Goal: Task Accomplishment & Management: Manage account settings

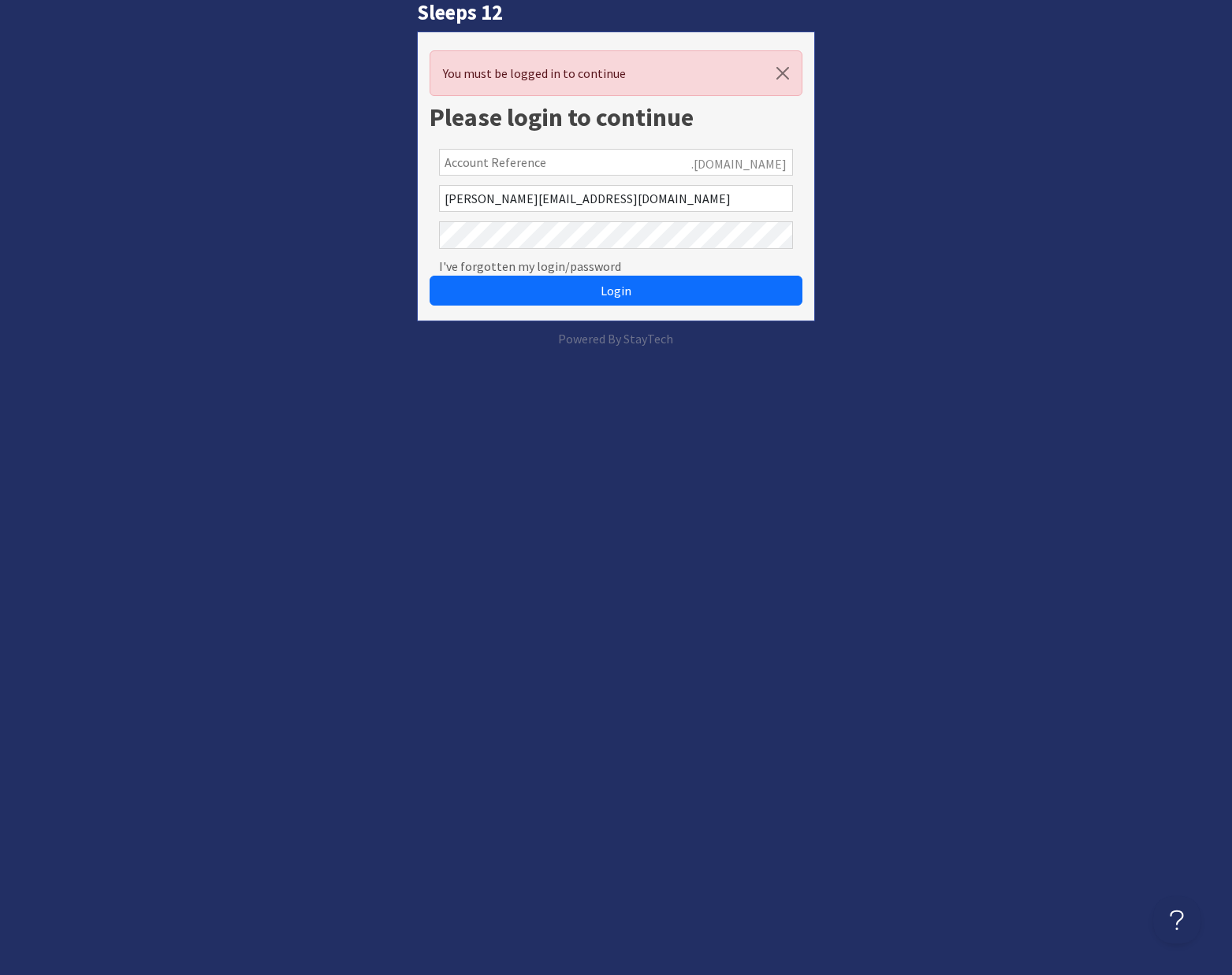
click at [570, 156] on input "text" at bounding box center [616, 162] width 354 height 27
click at [571, 155] on input "text" at bounding box center [616, 162] width 354 height 27
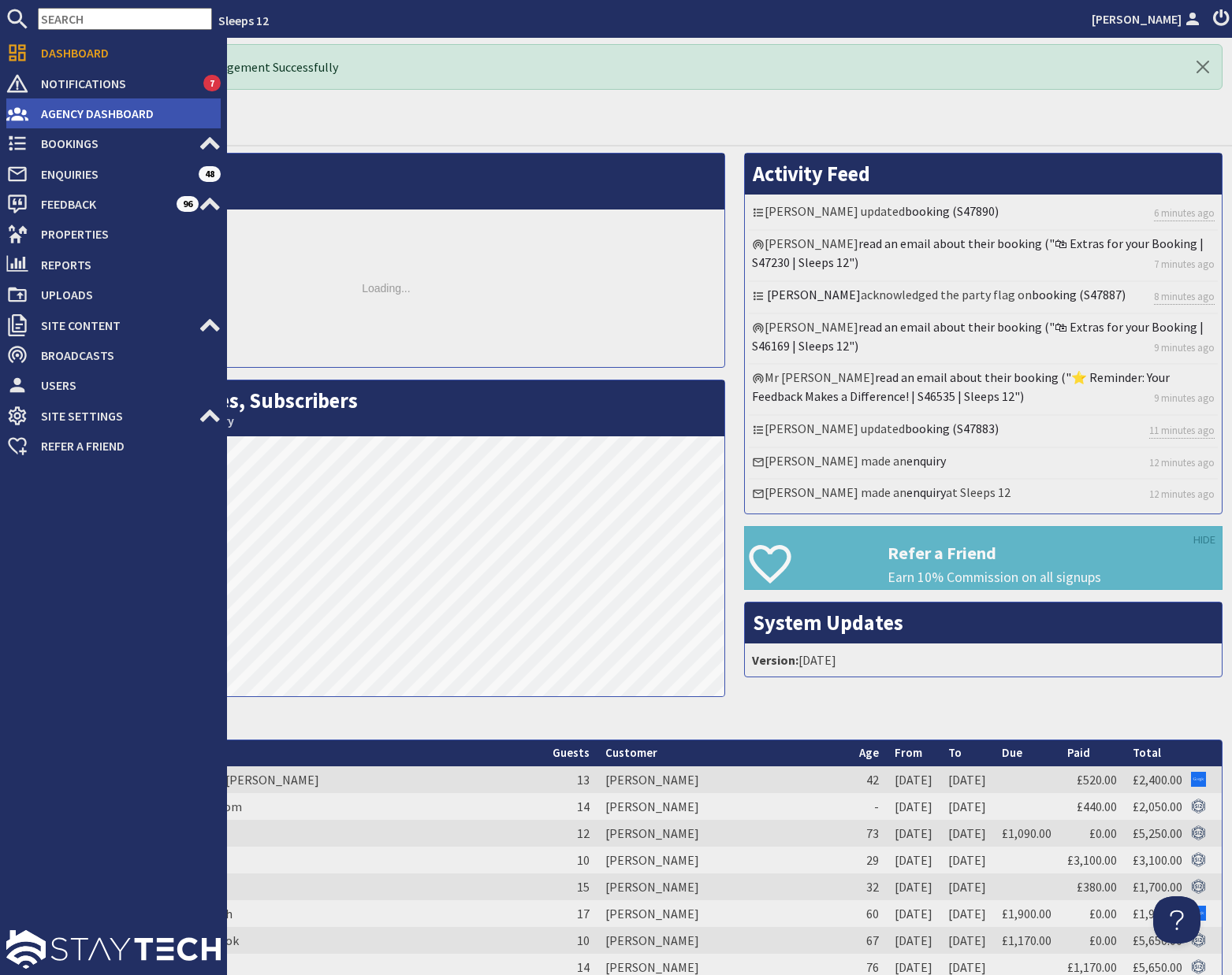
click at [60, 116] on span "Agency Dashboard" at bounding box center [125, 113] width 192 height 25
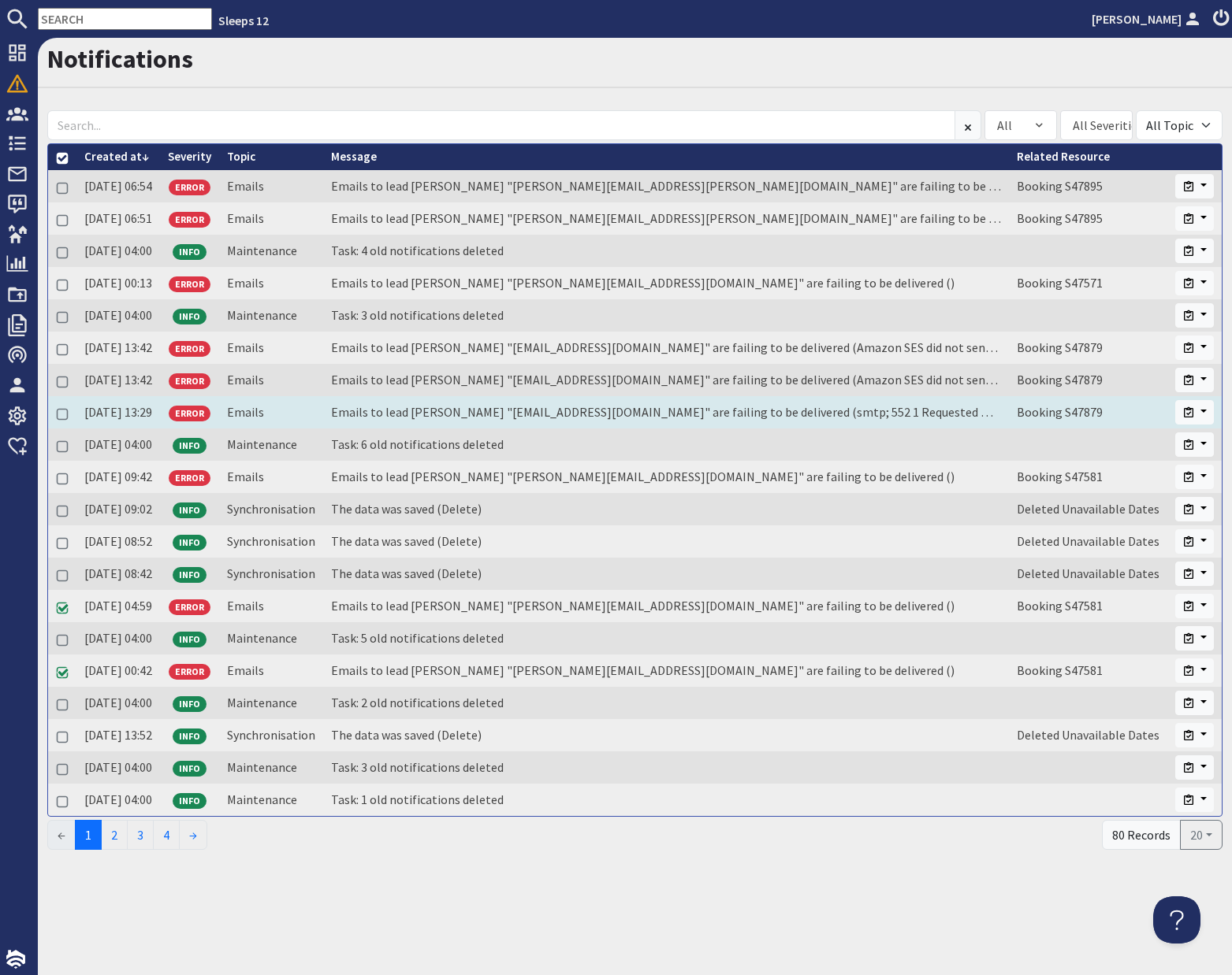
click at [403, 414] on td "Emails to lead booker "lydiachigumira7@yahoo.co.uk" are failing to be delivered…" at bounding box center [666, 413] width 686 height 33
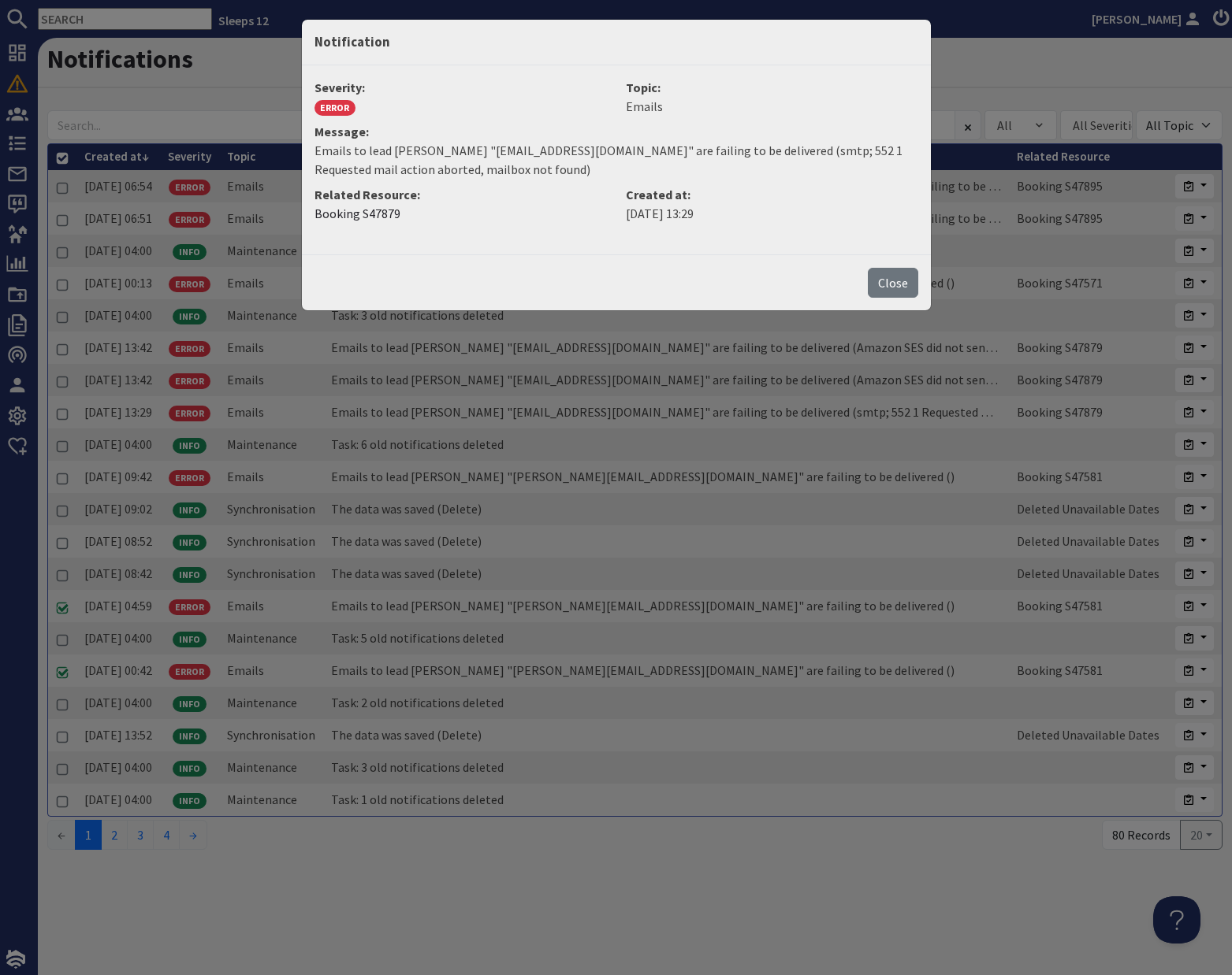
click at [896, 280] on button "Close" at bounding box center [893, 282] width 50 height 30
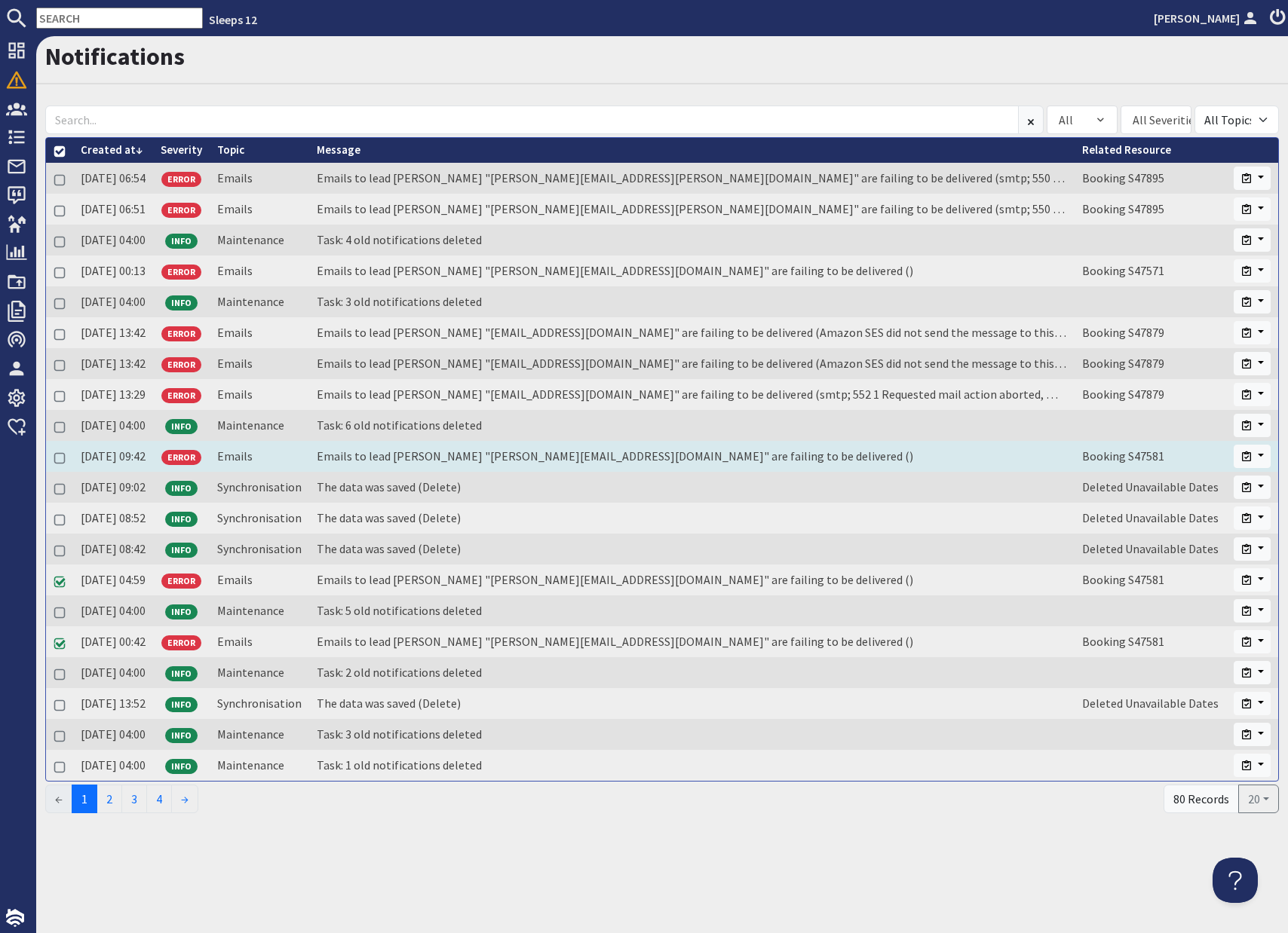
click at [529, 463] on td "Emails to lead booker "patrick@austendawson.co.uk" are failing to be delivered …" at bounding box center [691, 457] width 766 height 31
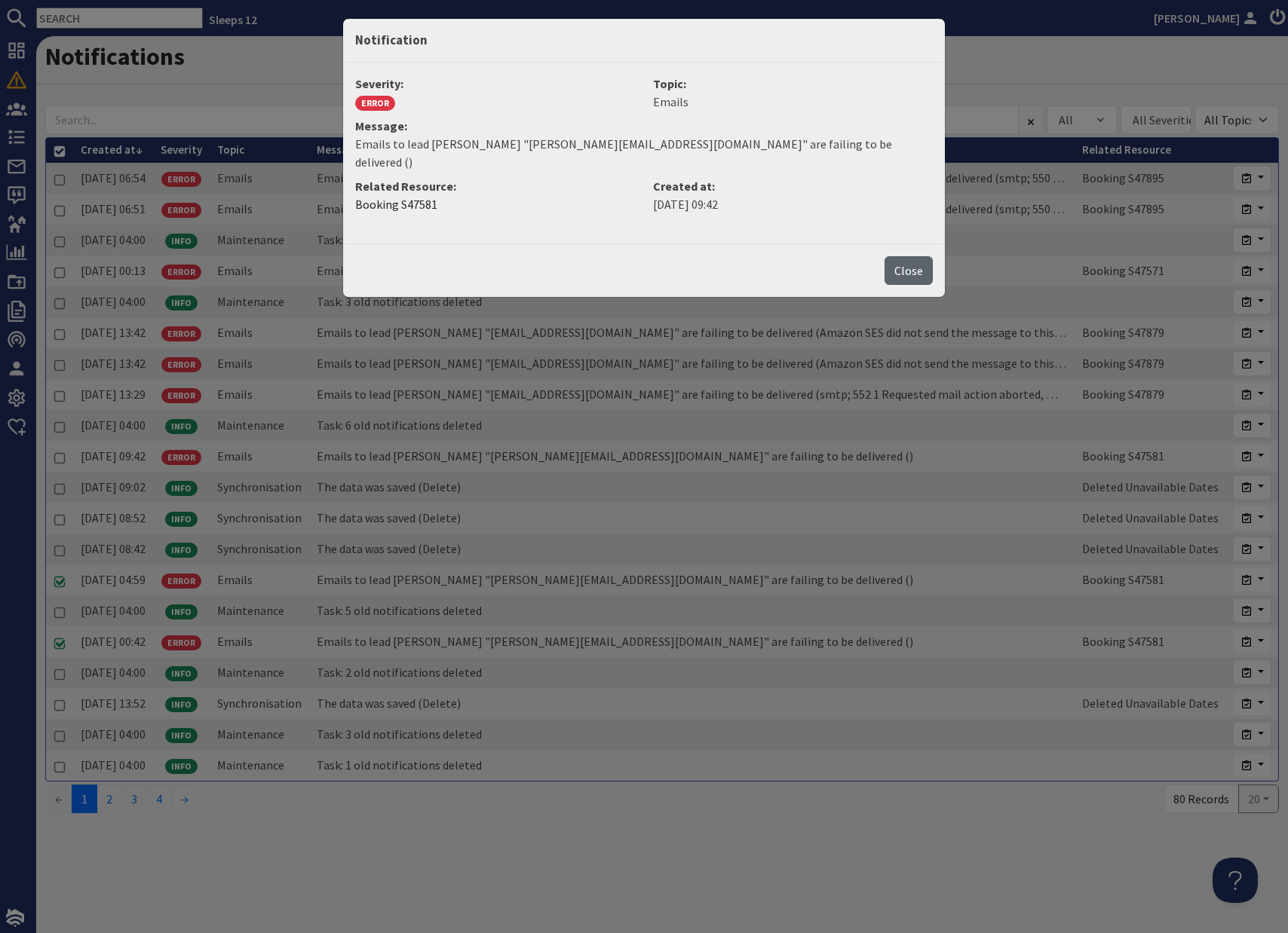
click at [898, 256] on button "Close" at bounding box center [908, 270] width 48 height 28
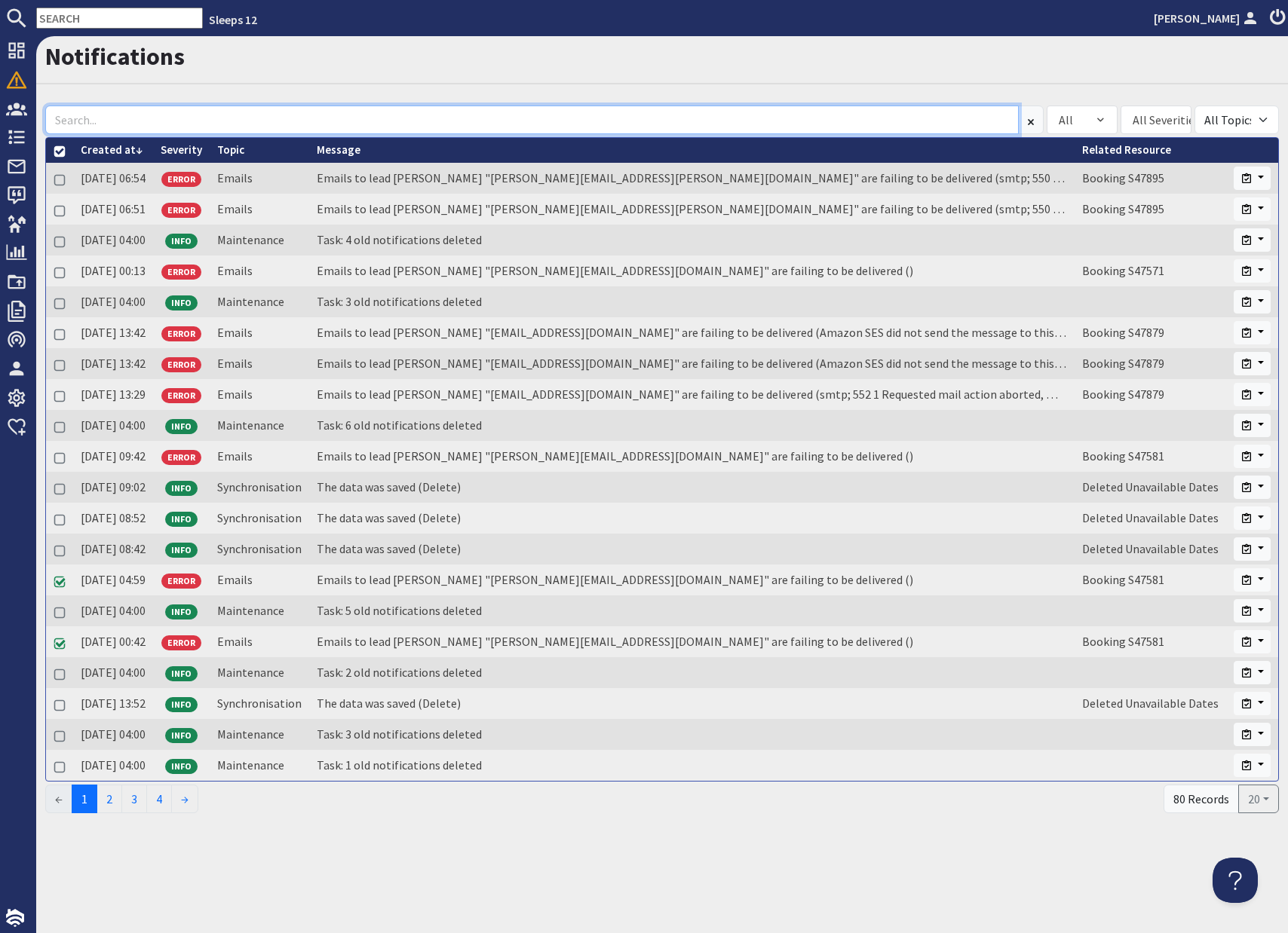
click at [257, 122] on input at bounding box center [531, 119] width 974 height 28
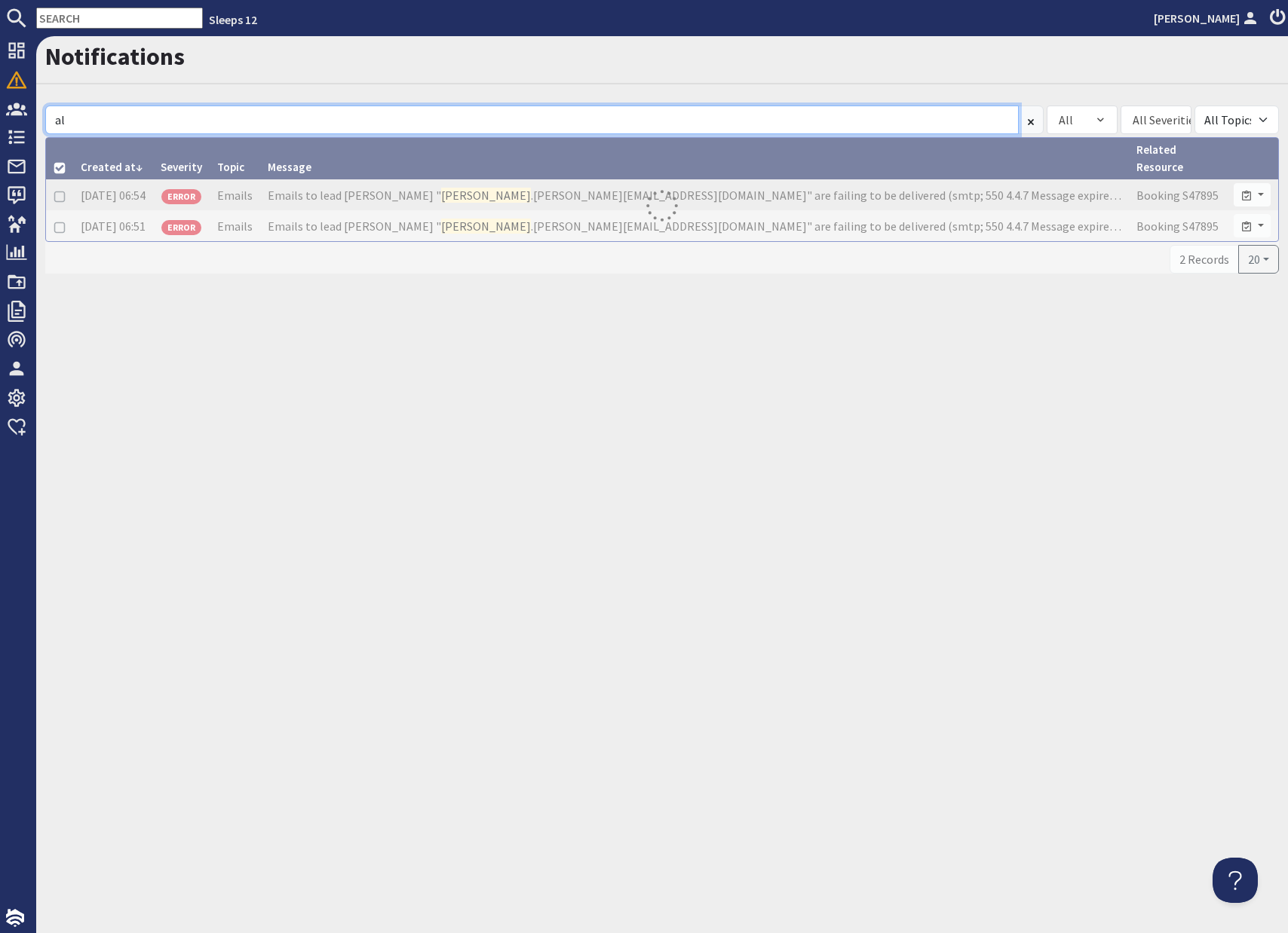
type input "a"
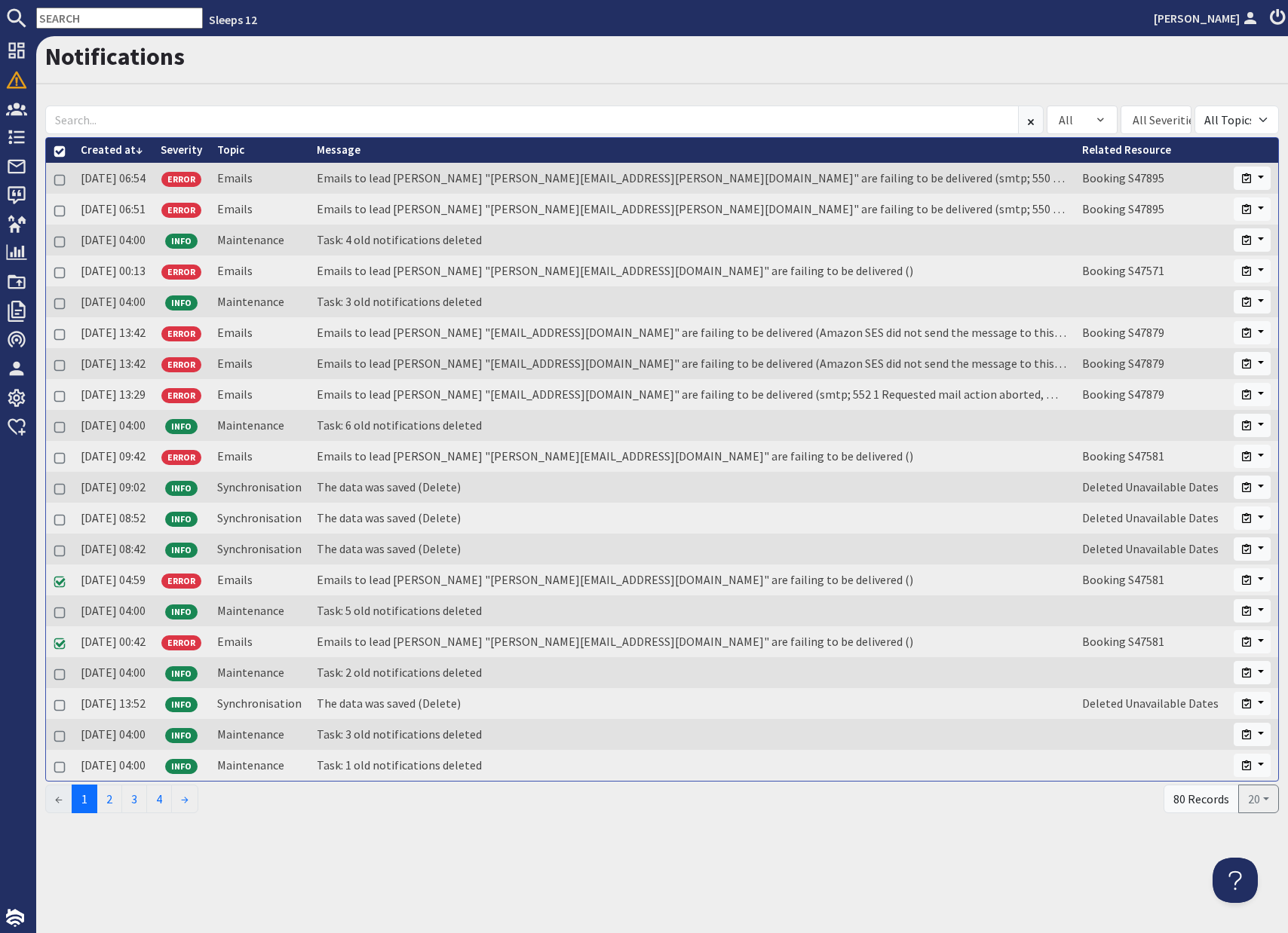
click at [423, 69] on h1 "Notifications" at bounding box center [662, 56] width 1234 height 28
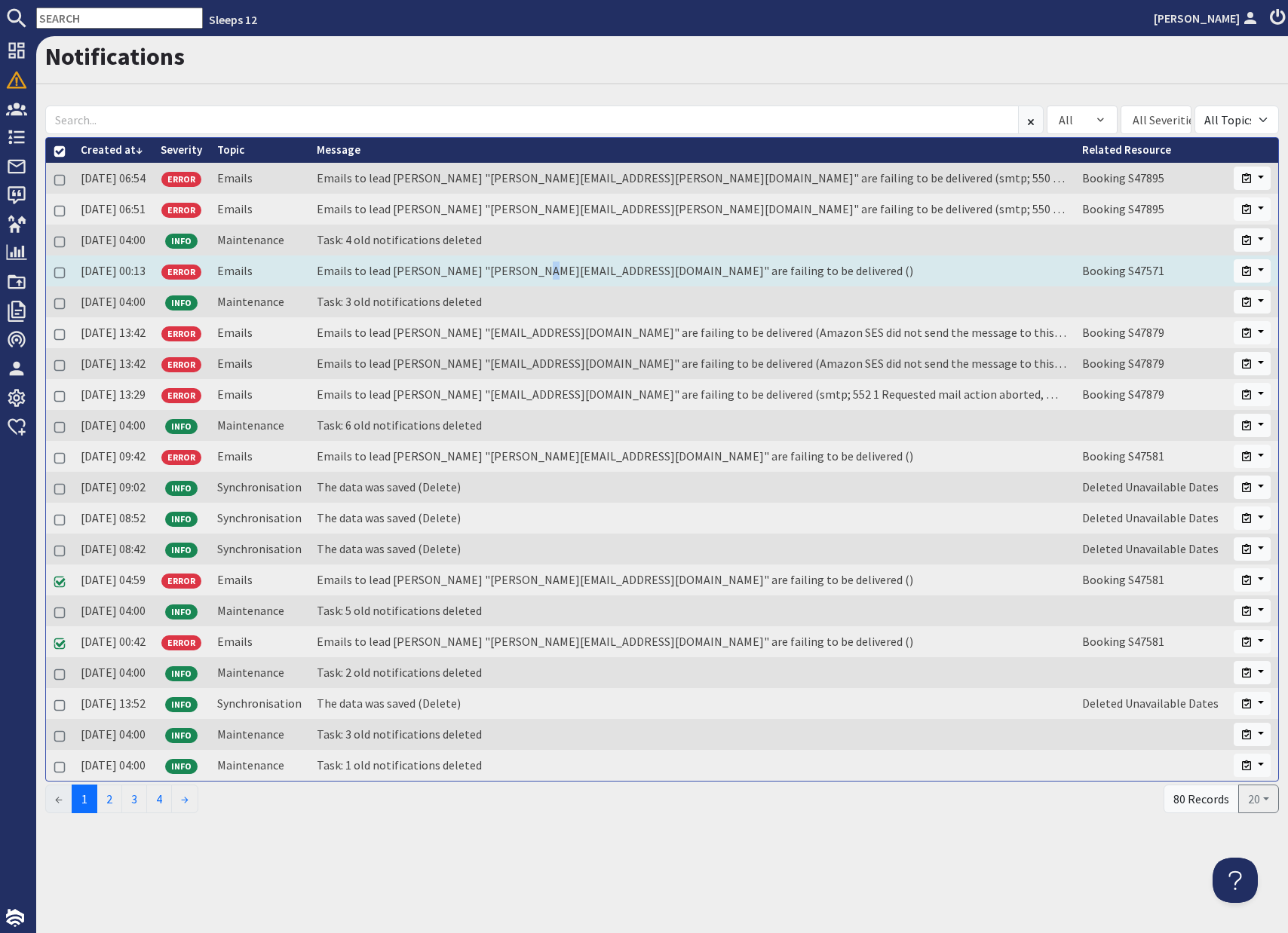
drag, startPoint x: 547, startPoint y: 275, endPoint x: 553, endPoint y: 263, distance: 13.4
click at [553, 263] on td "Emails to lead booker "catherine@dementiaadventure.org" are failing to be deliv…" at bounding box center [691, 271] width 766 height 31
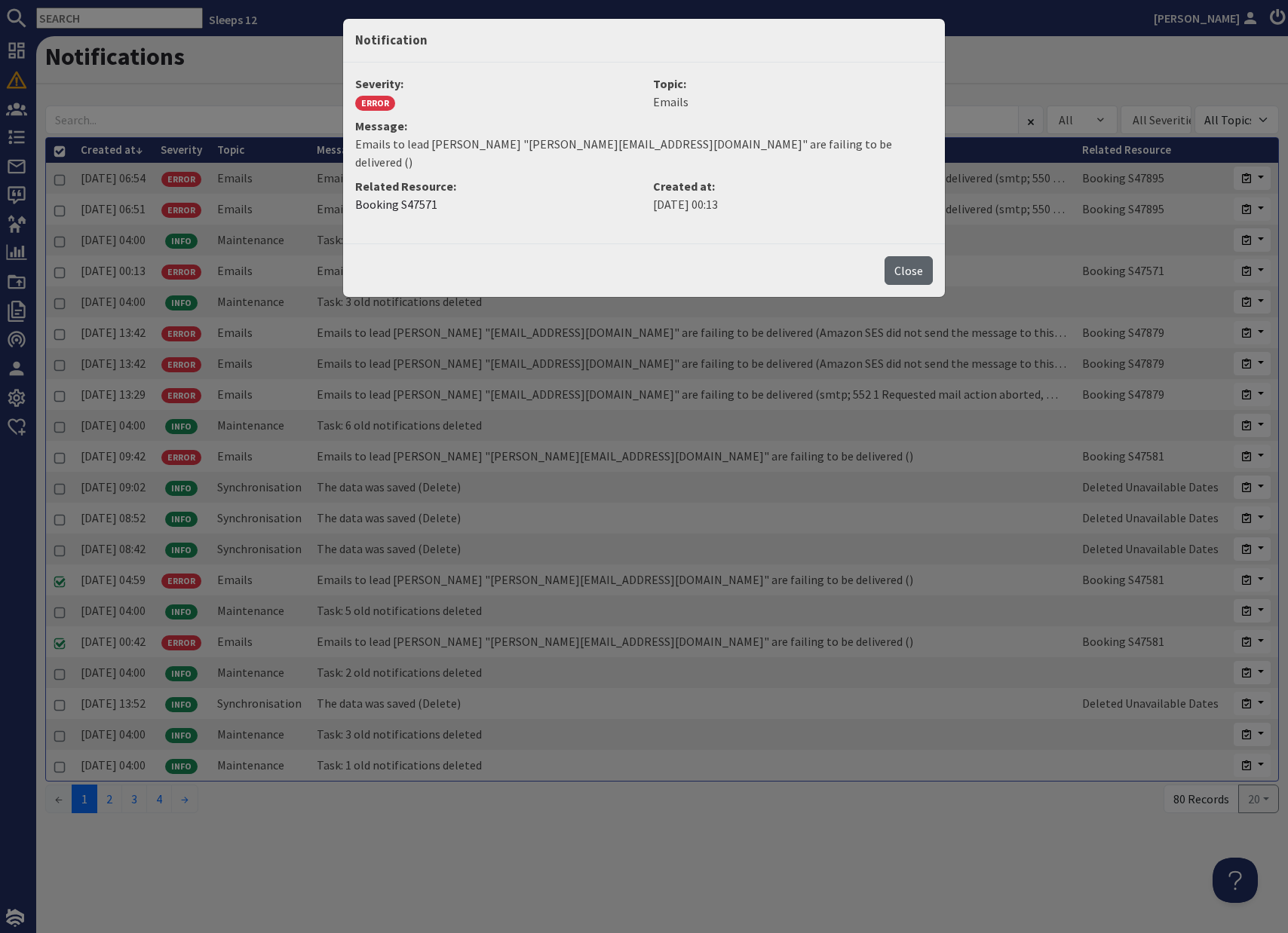
click at [914, 256] on button "Close" at bounding box center [908, 270] width 48 height 28
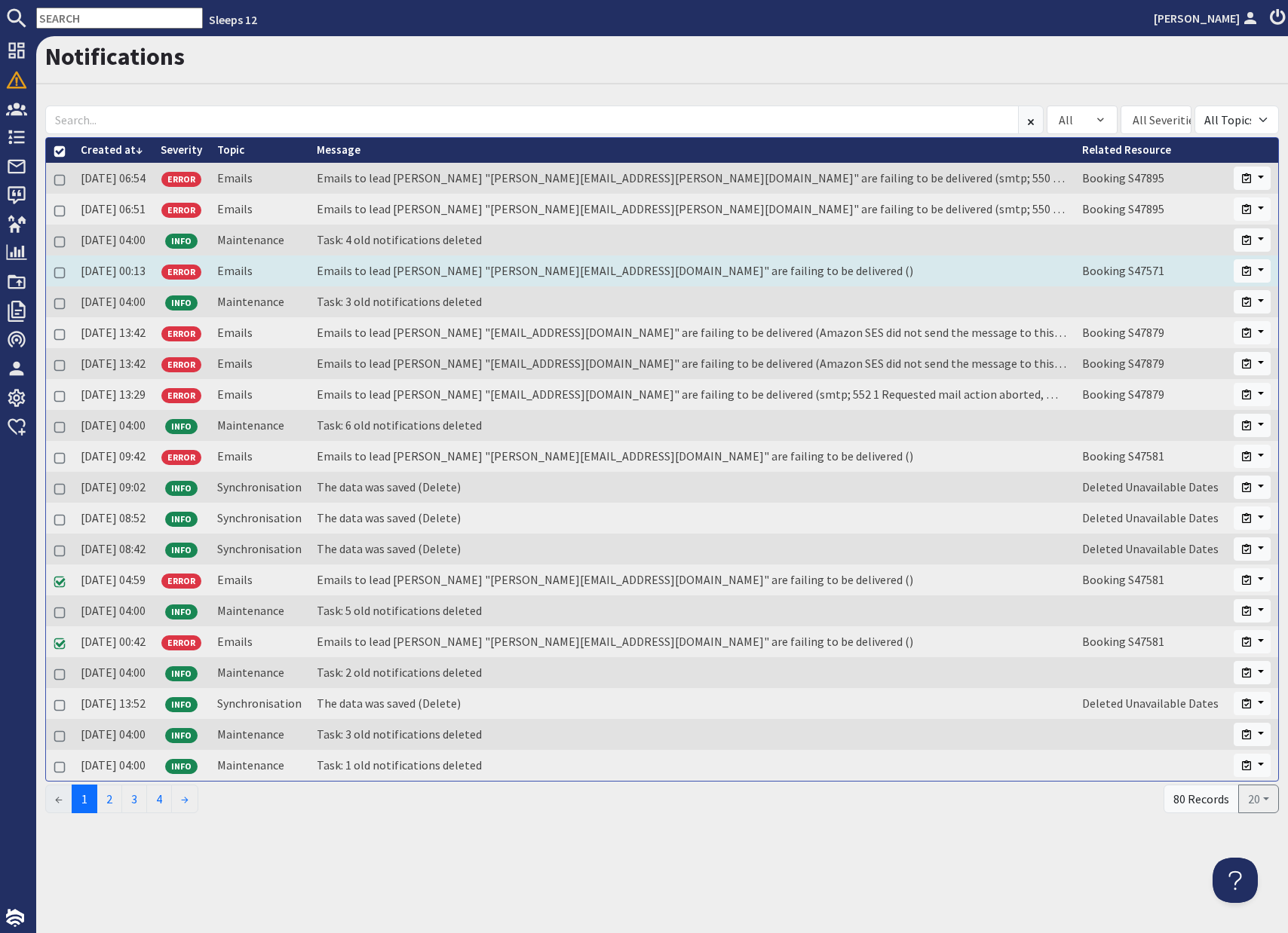
click at [609, 283] on td "Emails to lead booker "catherine@dementiaadventure.org" are failing to be deliv…" at bounding box center [691, 271] width 766 height 31
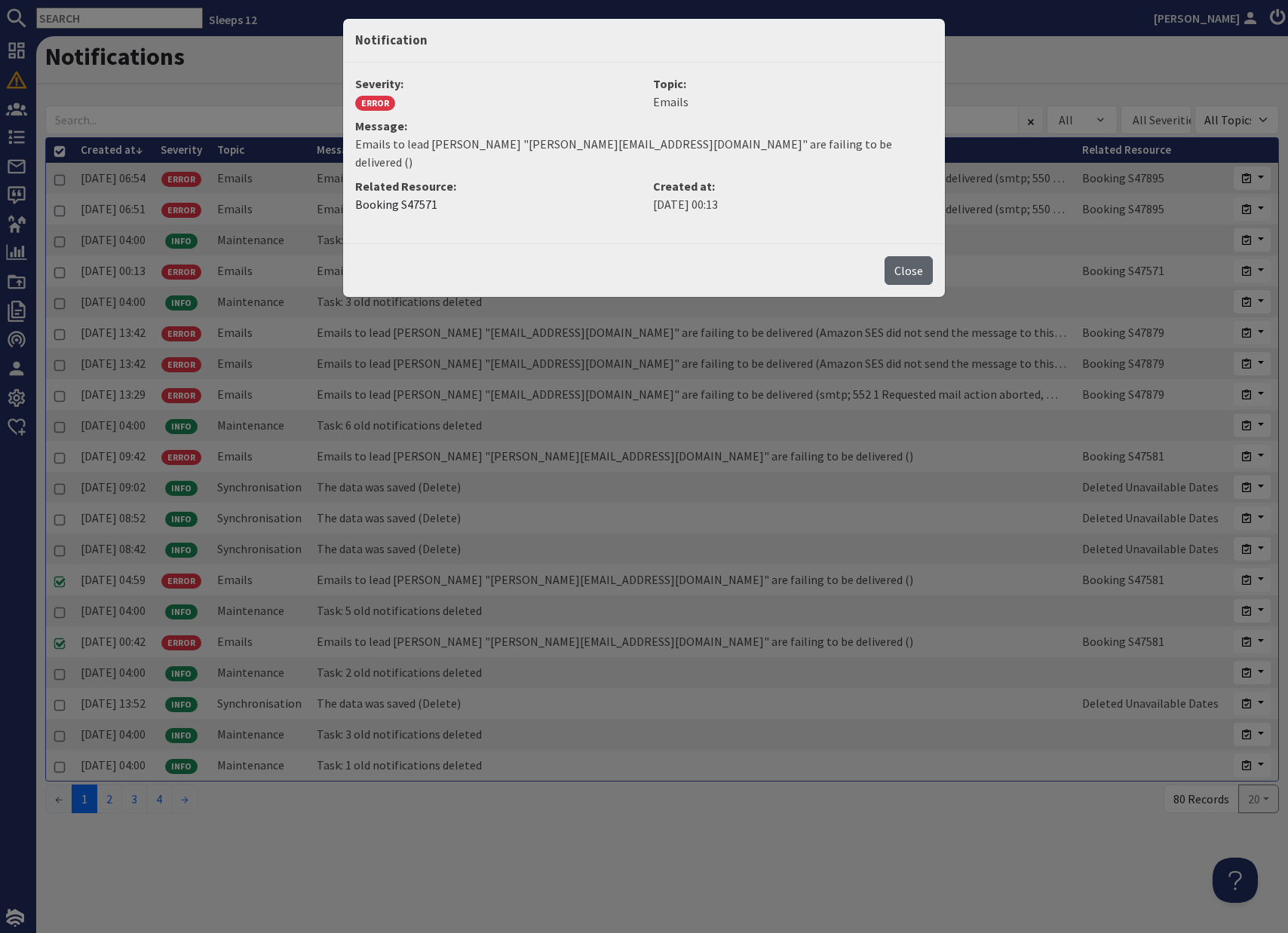
click at [903, 256] on button "Close" at bounding box center [908, 270] width 48 height 28
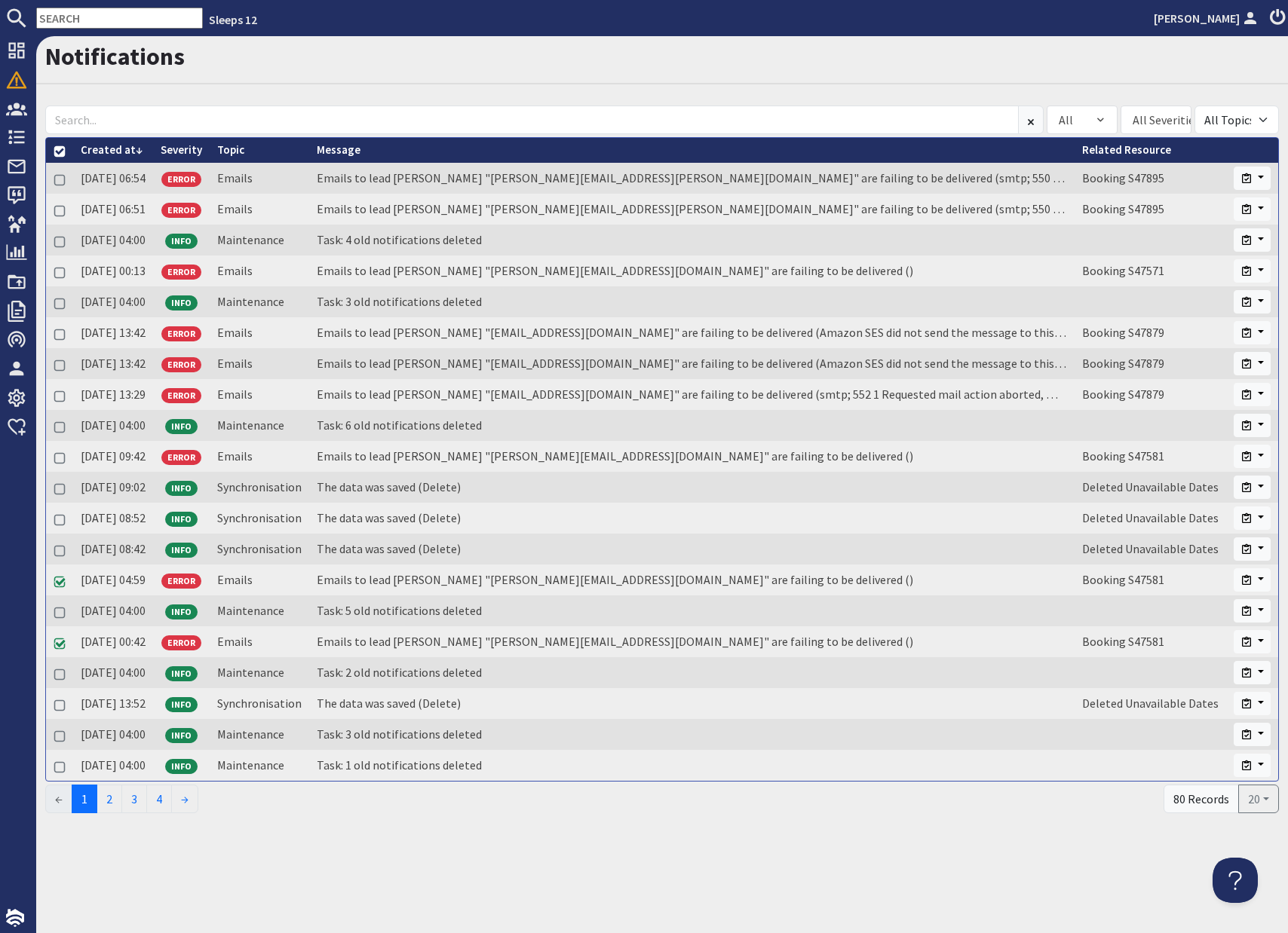
click at [707, 51] on h1 "Notifications" at bounding box center [662, 56] width 1234 height 28
click at [626, 49] on h1 "Notifications" at bounding box center [662, 56] width 1234 height 28
